Goal: Transaction & Acquisition: Download file/media

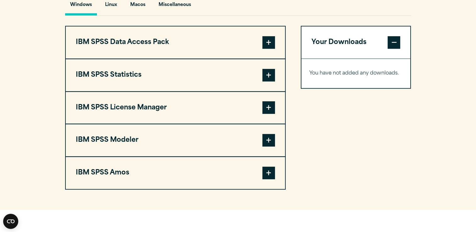
scroll to position [462, 0]
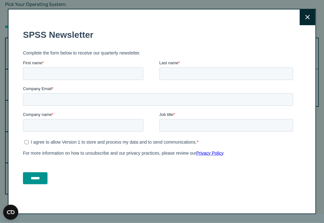
click at [305, 16] on icon at bounding box center [307, 17] width 4 height 5
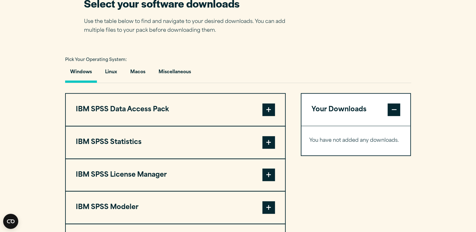
scroll to position [417, 0]
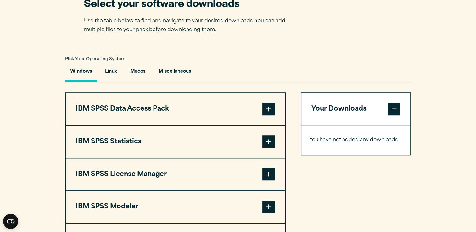
click at [82, 74] on button "Windows" at bounding box center [81, 73] width 32 height 18
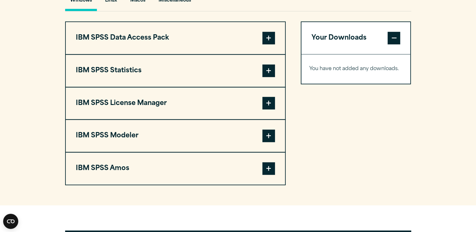
scroll to position [451, 0]
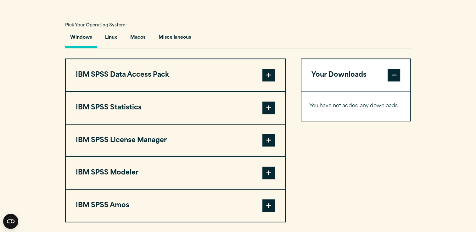
click at [271, 103] on span at bounding box center [268, 108] width 13 height 13
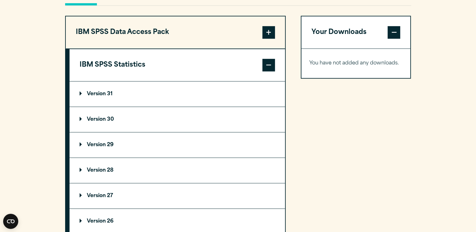
scroll to position [497, 0]
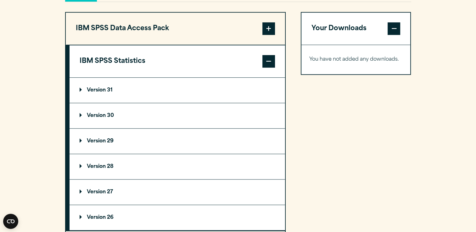
click at [80, 113] on p "Version 30" at bounding box center [97, 115] width 34 height 5
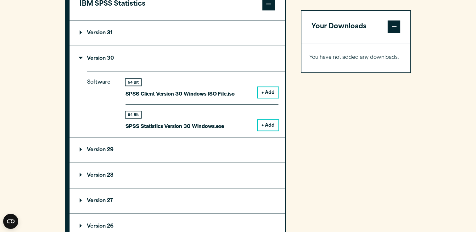
scroll to position [555, 0]
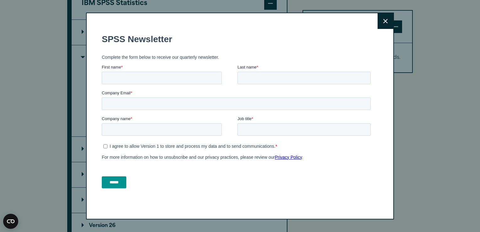
click at [389, 20] on button "Close" at bounding box center [386, 21] width 16 height 16
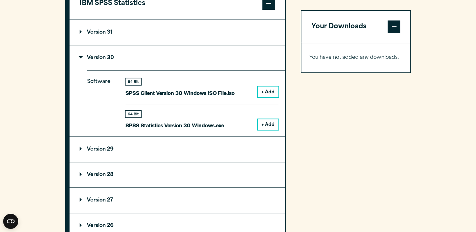
click at [267, 123] on button "+ Add" at bounding box center [268, 124] width 21 height 11
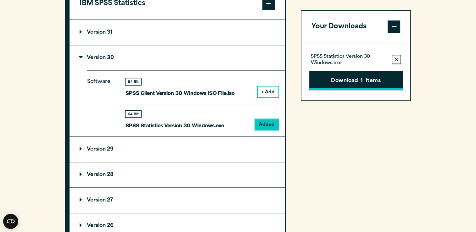
click at [352, 78] on button "Download 1 Items" at bounding box center [355, 80] width 93 height 19
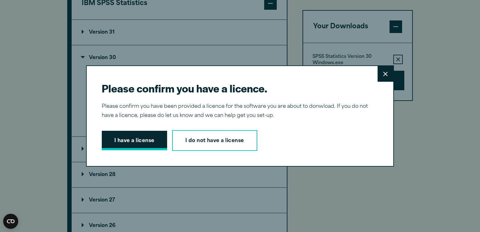
click at [118, 145] on button "I have a license" at bounding box center [134, 140] width 65 height 19
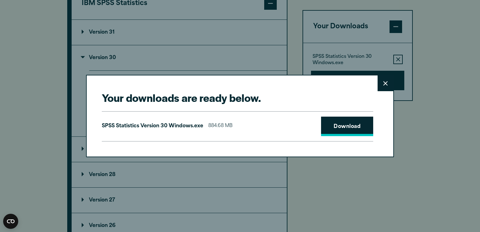
click at [327, 126] on link "Download" at bounding box center [347, 126] width 52 height 19
click at [386, 82] on button "Close" at bounding box center [386, 83] width 16 height 16
